Goal: Task Accomplishment & Management: Use online tool/utility

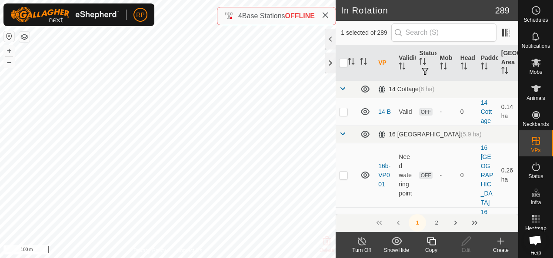
click at [433, 241] on icon at bounding box center [431, 241] width 11 height 10
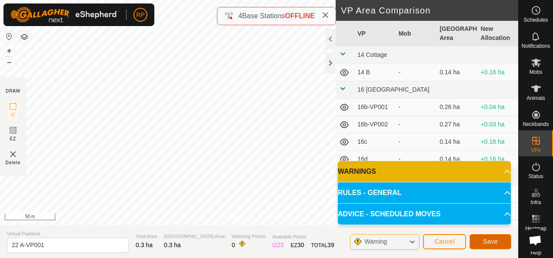
click at [488, 245] on span "Save" at bounding box center [490, 241] width 15 height 7
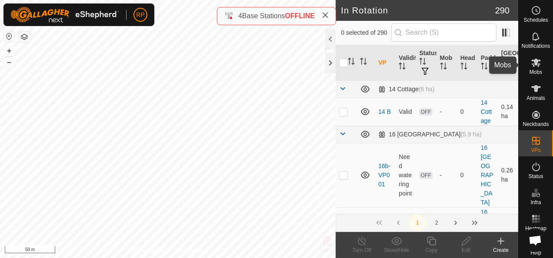
click at [532, 64] on icon at bounding box center [537, 63] width 10 height 8
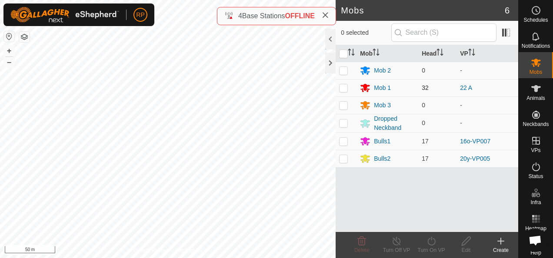
click at [340, 86] on p-checkbox at bounding box center [343, 87] width 9 height 7
checkbox input "true"
click at [431, 242] on icon at bounding box center [431, 241] width 11 height 10
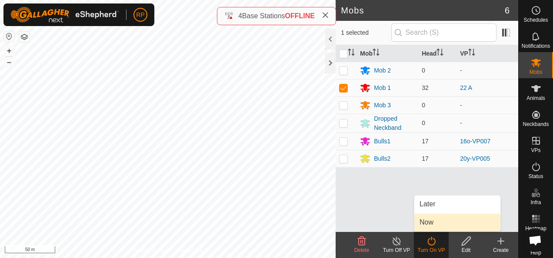
click at [429, 227] on link "Now" at bounding box center [458, 222] width 86 height 17
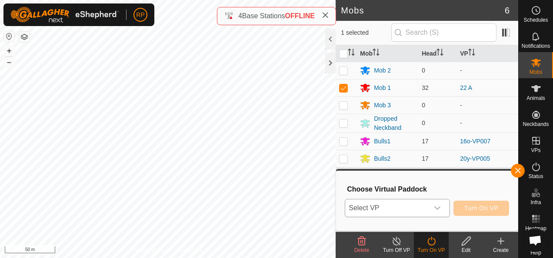
click at [415, 211] on span "Select VP" at bounding box center [387, 208] width 83 height 17
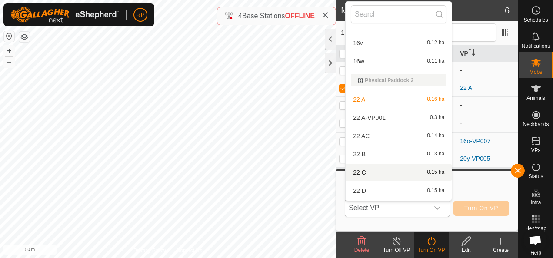
scroll to position [1144, 0]
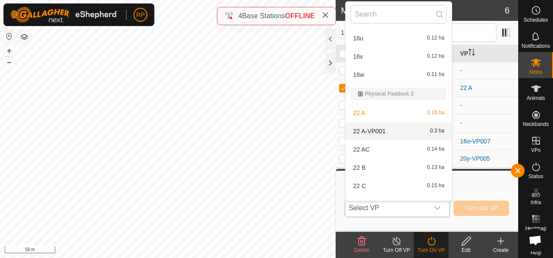
click at [367, 130] on li "22 A-VP001 0.3 ha" at bounding box center [399, 131] width 106 height 17
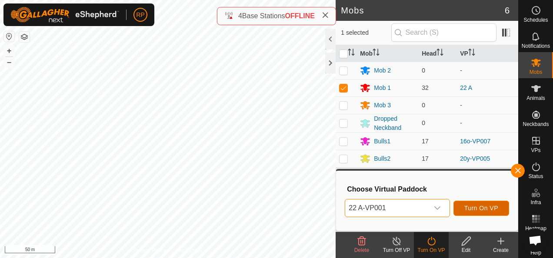
click at [486, 211] on span "Turn On VP" at bounding box center [482, 208] width 34 height 7
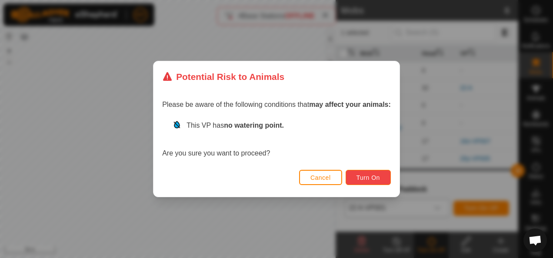
click at [369, 178] on span "Turn On" at bounding box center [368, 177] width 23 height 7
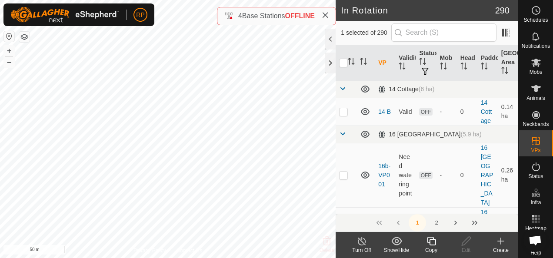
click at [432, 243] on icon at bounding box center [431, 241] width 11 height 10
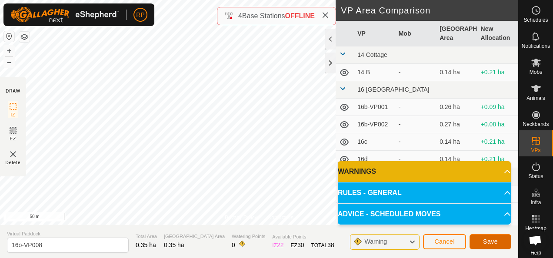
click at [481, 245] on button "Save" at bounding box center [491, 242] width 42 height 15
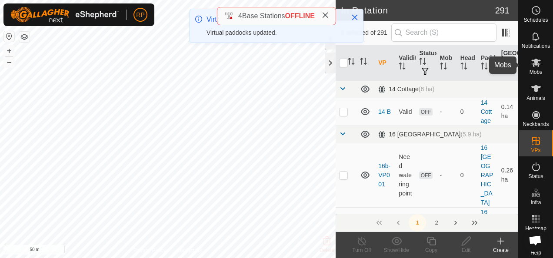
click at [533, 60] on icon at bounding box center [537, 63] width 10 height 8
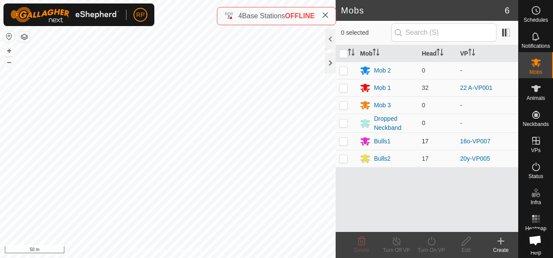
click at [344, 142] on p-checkbox at bounding box center [343, 141] width 9 height 7
checkbox input "true"
click at [432, 242] on icon at bounding box center [431, 241] width 11 height 10
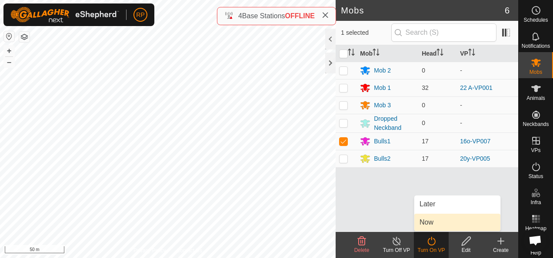
click at [426, 226] on link "Now" at bounding box center [458, 222] width 86 height 17
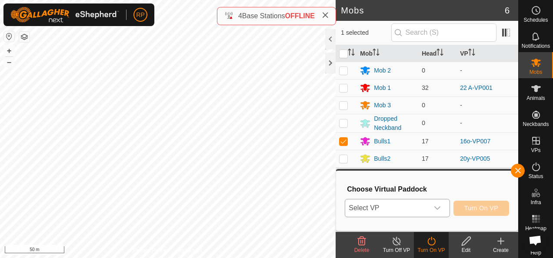
click at [407, 208] on span "Select VP" at bounding box center [387, 208] width 83 height 17
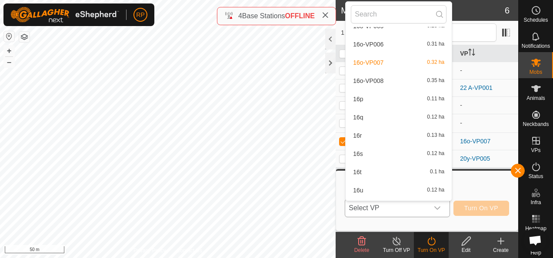
scroll to position [1014, 0]
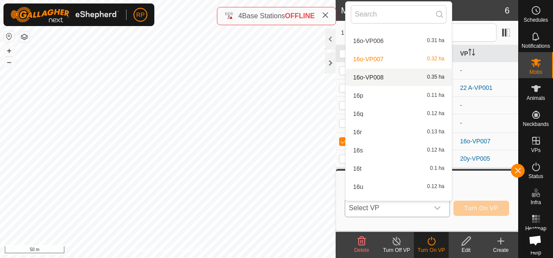
click at [358, 76] on li "16o-VP008 0.35 ha" at bounding box center [399, 77] width 106 height 17
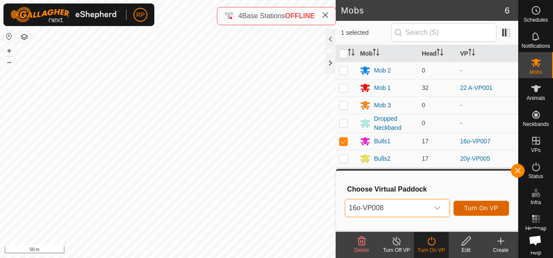
click at [474, 211] on span "Turn On VP" at bounding box center [482, 208] width 34 height 7
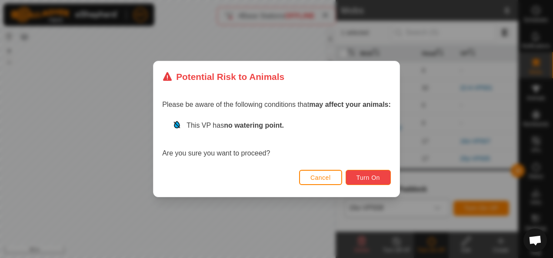
click at [360, 177] on span "Turn On" at bounding box center [368, 177] width 23 height 7
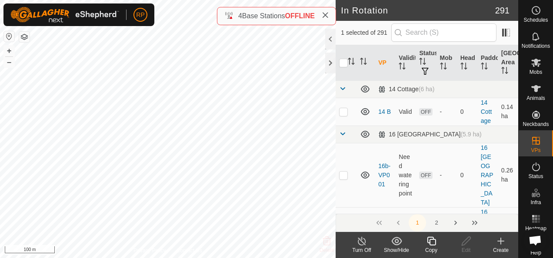
checkbox input "false"
